Goal: Transaction & Acquisition: Purchase product/service

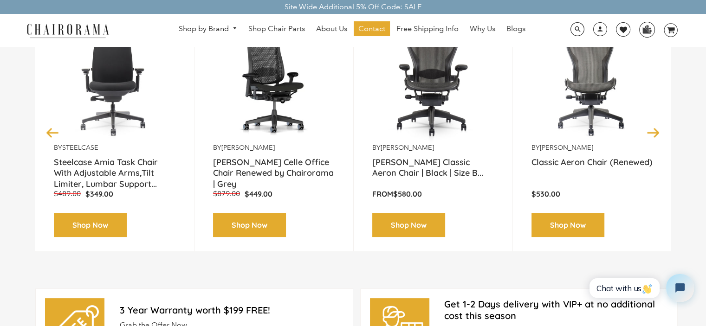
scroll to position [93, 0]
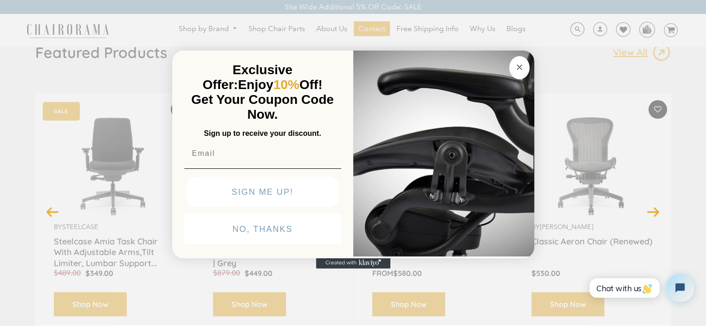
click at [575, 248] on div "Close dialog Exclusive Offer: Enjoy 10% Off! Get Your Coupon Code Now. Sign up …" at bounding box center [353, 162] width 706 height 326
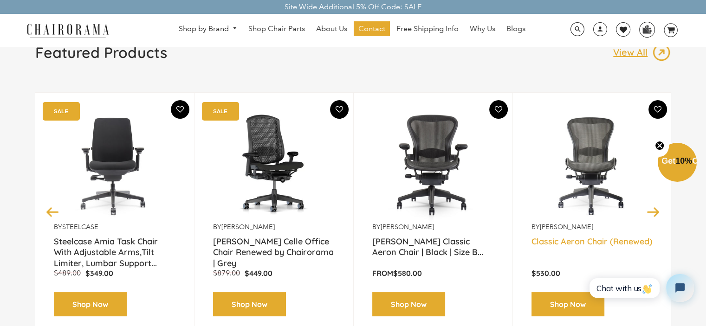
click at [578, 243] on link "Classic Aeron Chair (Renewed)" at bounding box center [592, 247] width 122 height 23
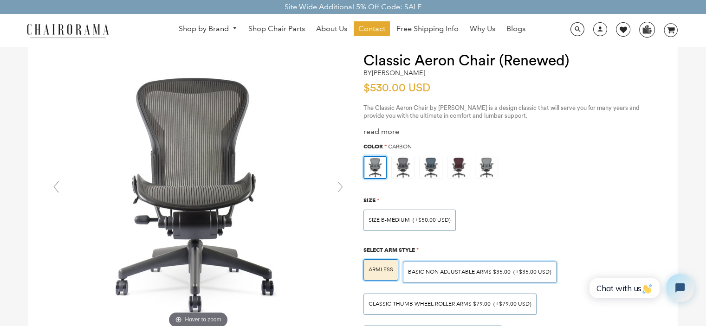
click at [444, 270] on span "BASIC NON ADJUSTABLE ARMS $35.00" at bounding box center [459, 272] width 103 height 7
click at [0, 0] on input "BASIC NON ADJUSTABLE ARMS $35.00 (+$35.00 USD)" at bounding box center [0, 0] width 0 height 0
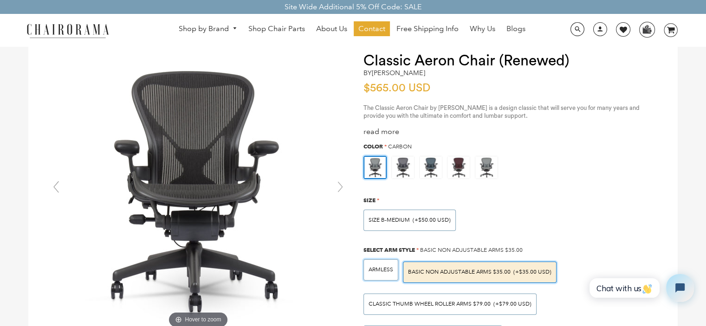
click at [392, 269] on span "ARMLESS" at bounding box center [380, 269] width 25 height 7
click at [0, 0] on input "ARMLESS" at bounding box center [0, 0] width 0 height 0
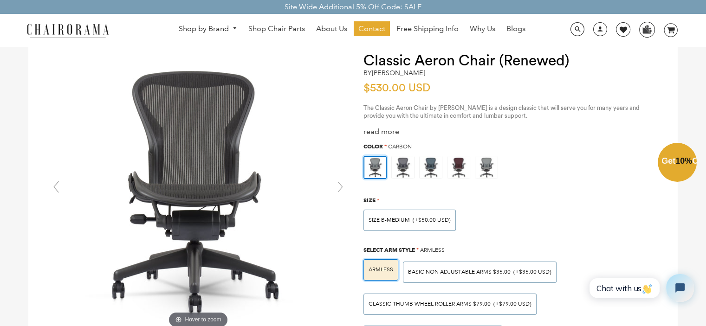
click at [579, 235] on div "Close dialog Exclusive Offer: Enjoy 10% Off! Get Your Coupon Code Now. Sign up …" at bounding box center [353, 162] width 706 height 326
click at [433, 245] on div "Select Arm Style * ARMLESS" at bounding box center [402, 249] width 85 height 10
click at [431, 248] on span "ARMLESS" at bounding box center [432, 250] width 25 height 7
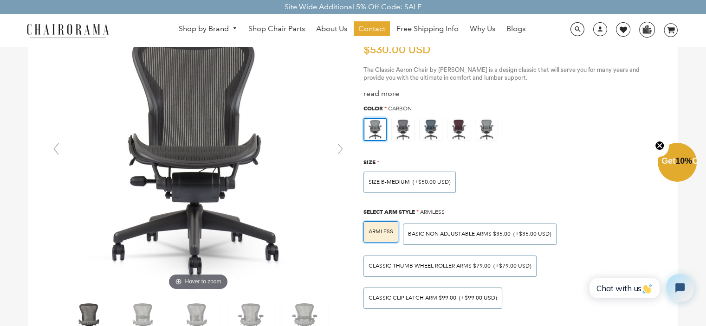
scroll to position [74, 0]
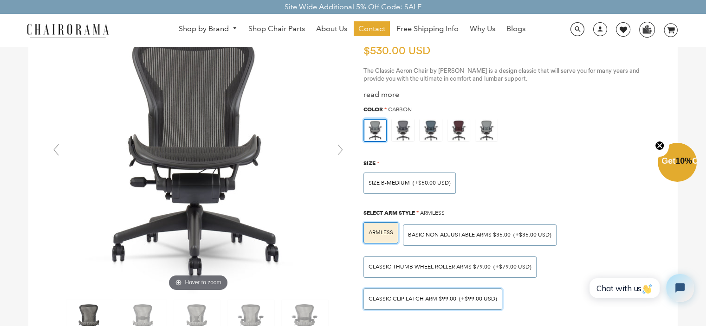
click at [422, 302] on div "Classic Clip Latch Arm $99.00 (+$99.00 USD)" at bounding box center [432, 299] width 139 height 21
click at [0, 0] on input "Classic Clip Latch Arm $99.00 (+$99.00 USD)" at bounding box center [0, 0] width 0 height 0
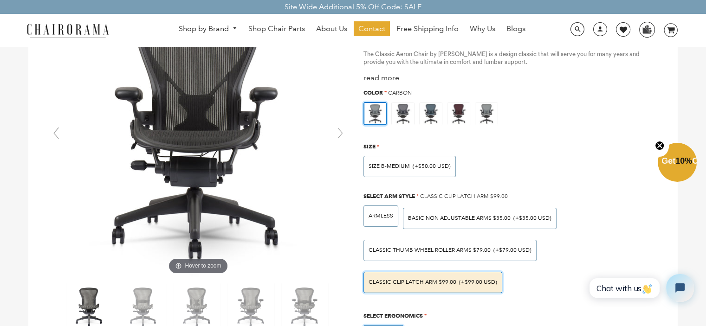
scroll to position [93, 0]
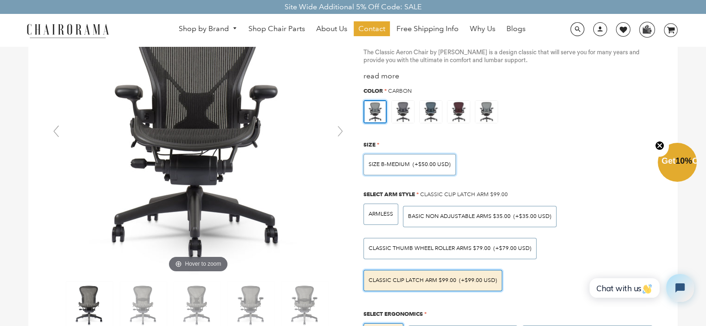
click at [390, 168] on div "SIZE B-MEDIUM (+$50.00 USD)" at bounding box center [409, 164] width 92 height 21
click at [0, 0] on input "SIZE B-MEDIUM (+$50.00 USD)" at bounding box center [0, 0] width 0 height 0
click at [390, 168] on div "SIZE B-MEDIUM (+$50.00 USD)" at bounding box center [409, 164] width 92 height 21
click at [0, 0] on input "SIZE B-MEDIUM (+$50.00 USD)" at bounding box center [0, 0] width 0 height 0
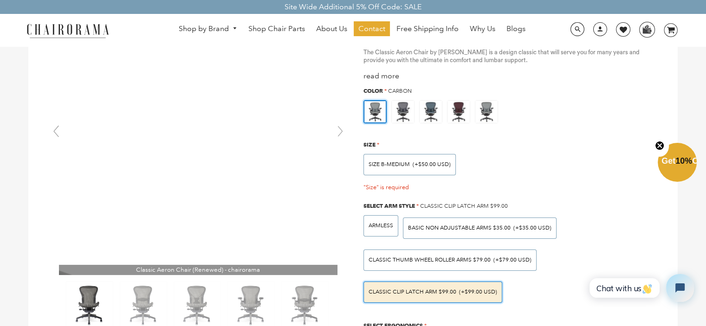
click at [332, 169] on img at bounding box center [198, 136] width 278 height 278
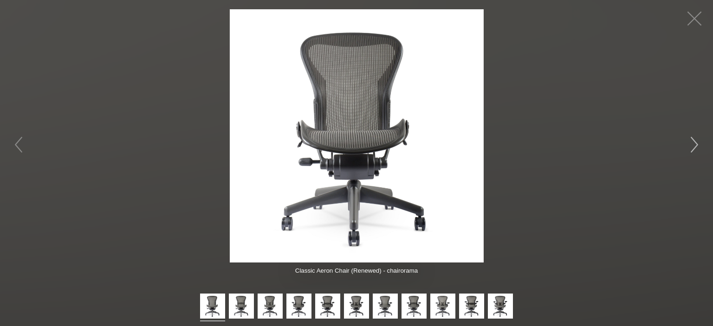
click at [694, 146] on button "button" at bounding box center [694, 145] width 28 height 28
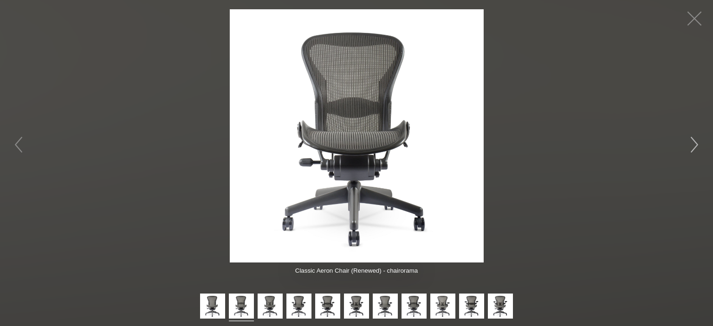
click at [694, 146] on button "button" at bounding box center [694, 145] width 28 height 28
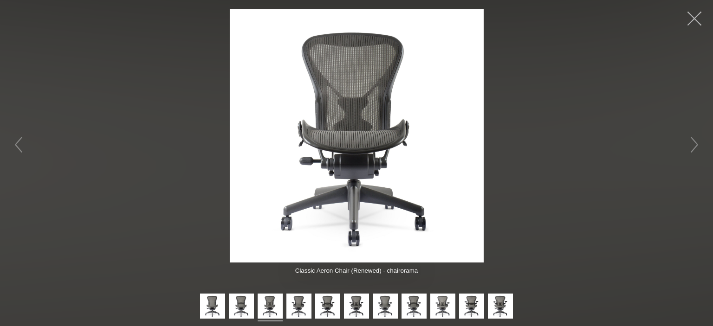
click at [698, 9] on button "button" at bounding box center [694, 19] width 28 height 28
